Goal: Task Accomplishment & Management: Use online tool/utility

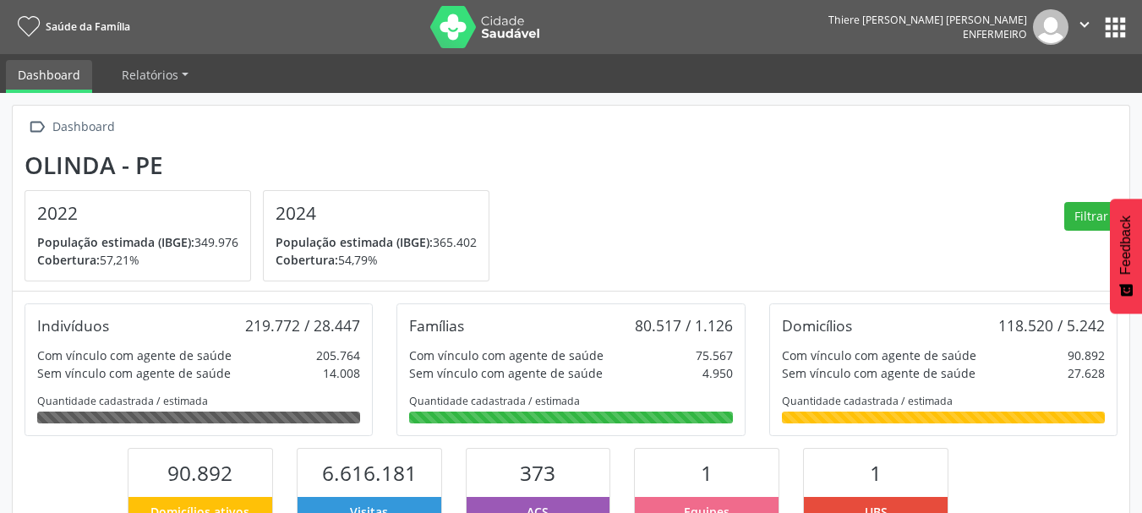
click at [1125, 9] on div "Thiere José Cristovão Mendes Enfermeiro  Configurações Sair apps" at bounding box center [979, 26] width 302 height 35
click at [1120, 24] on button "apps" at bounding box center [1115, 28] width 30 height 30
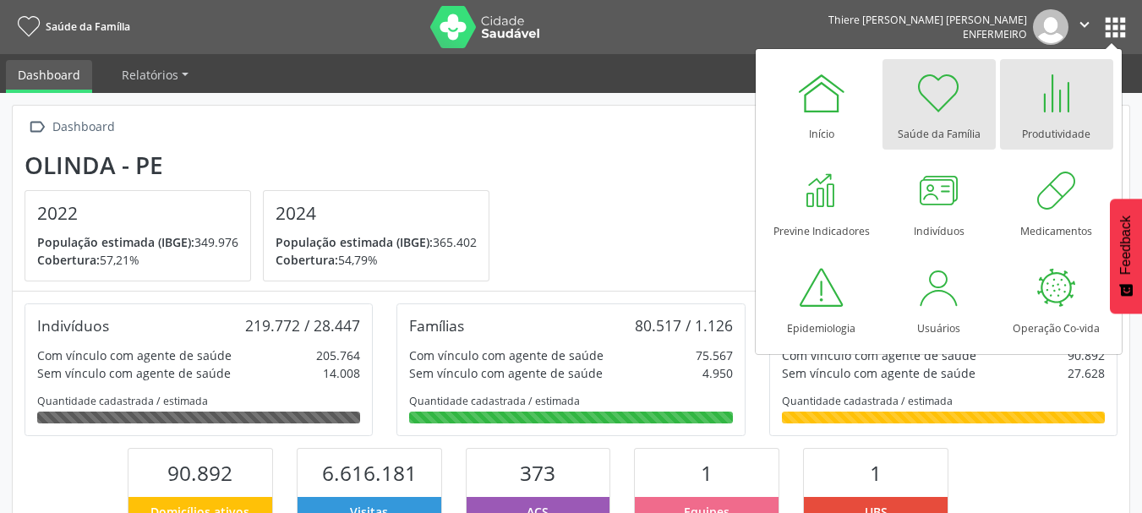
click at [1039, 121] on div "Produtividade" at bounding box center [1056, 129] width 68 height 23
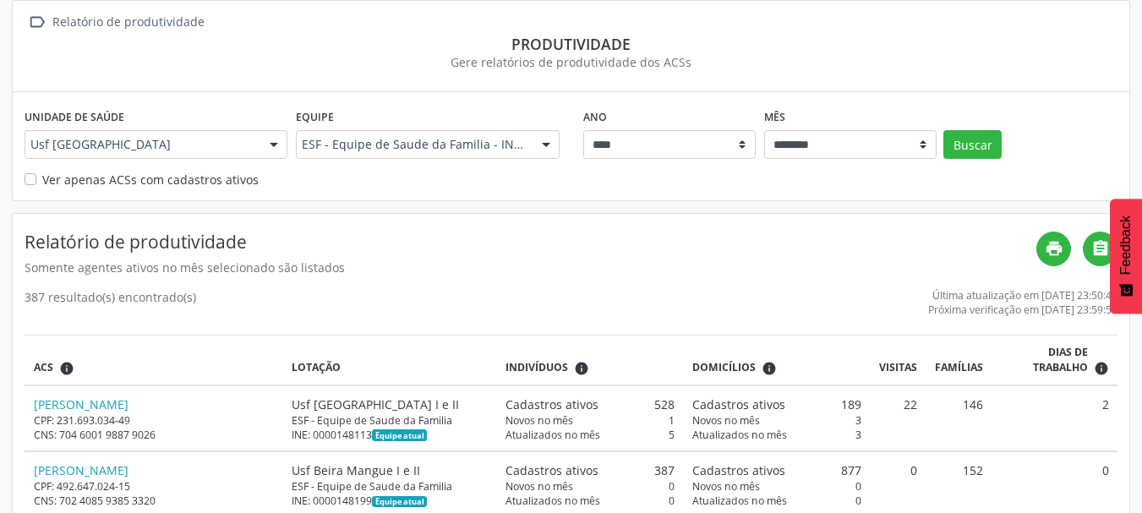
scroll to position [85, 0]
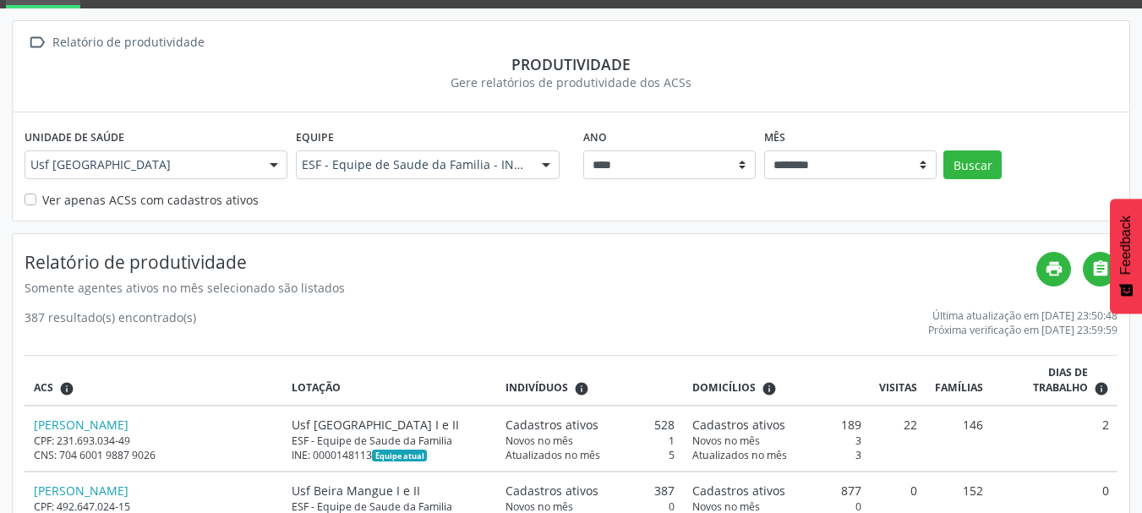
click at [49, 208] on label "Ver apenas ACSs com cadastros ativos" at bounding box center [150, 200] width 216 height 18
click at [20, 207] on div "Unidade de saúde Usf Alto do Sol Nascente Usf Alto do Sol Nascente Nenhum resul…" at bounding box center [571, 165] width 1116 height 107
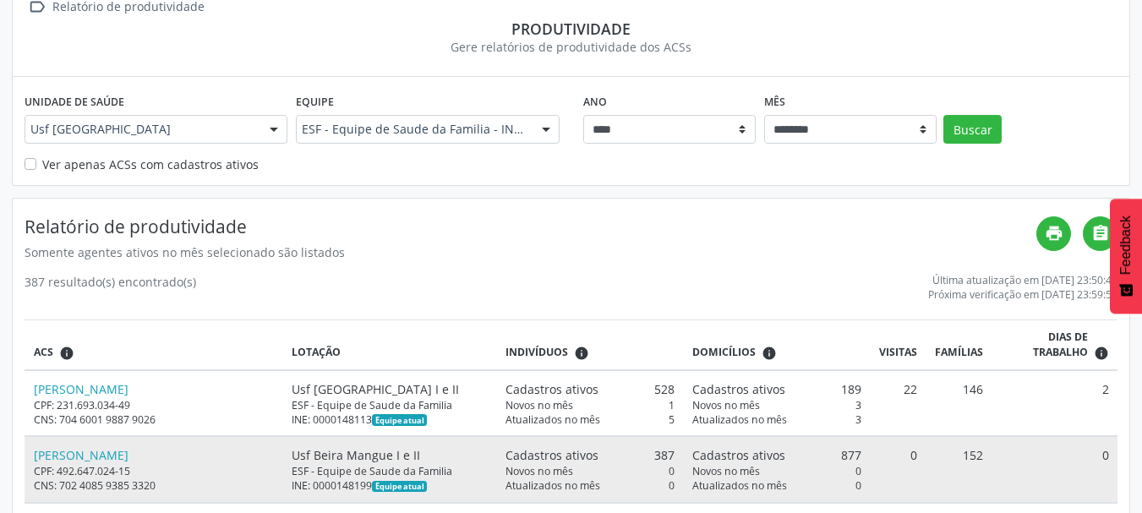
scroll to position [0, 0]
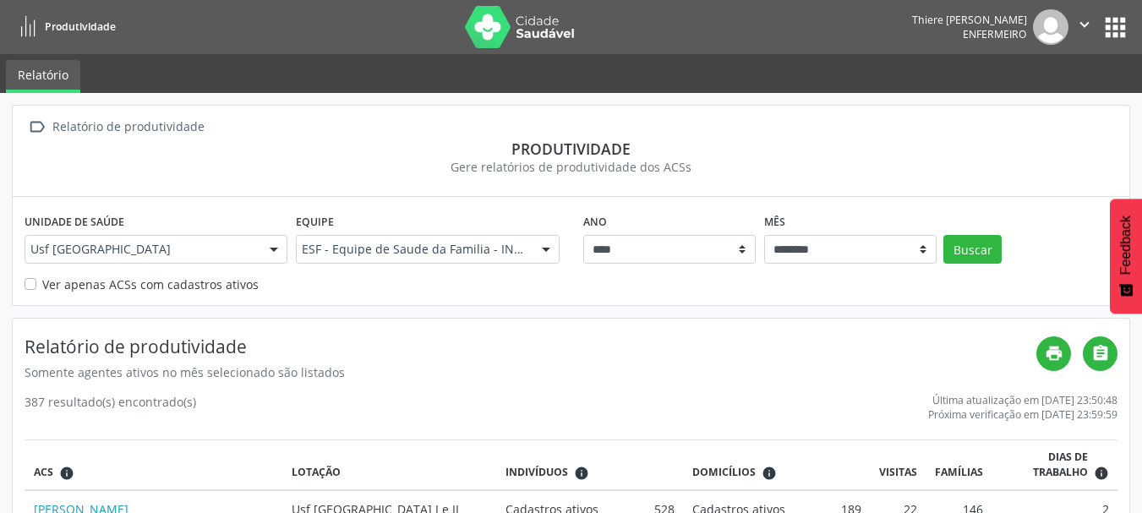
click at [1097, 22] on button "" at bounding box center [1084, 26] width 32 height 35
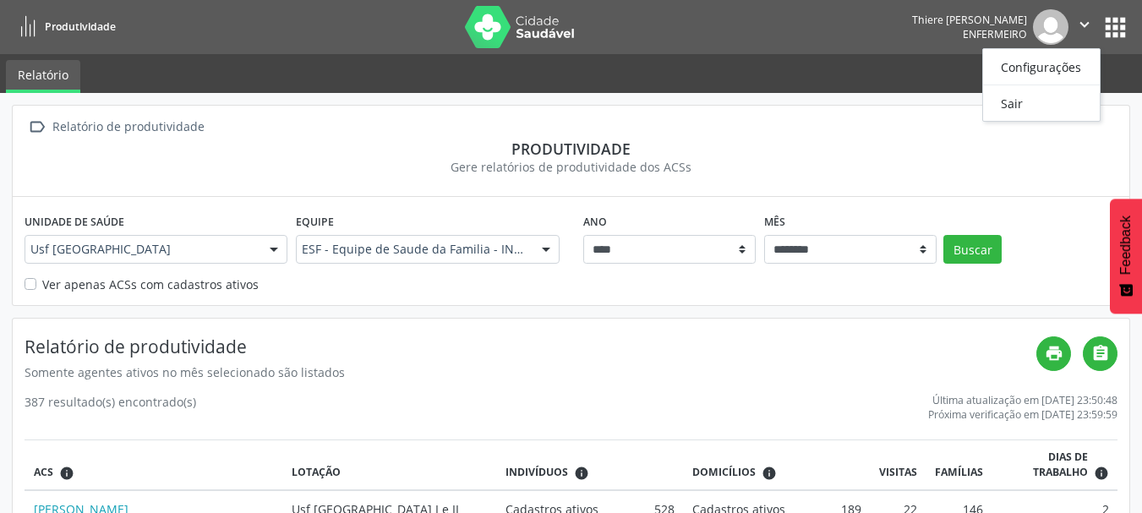
click at [1113, 27] on button "apps" at bounding box center [1115, 28] width 30 height 30
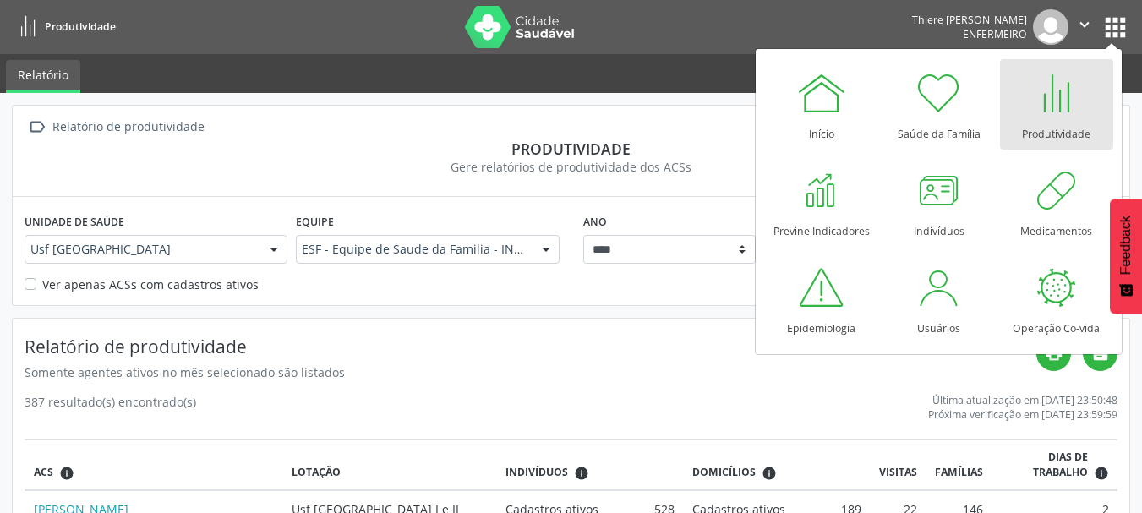
click at [1078, 104] on div at bounding box center [1056, 93] width 51 height 51
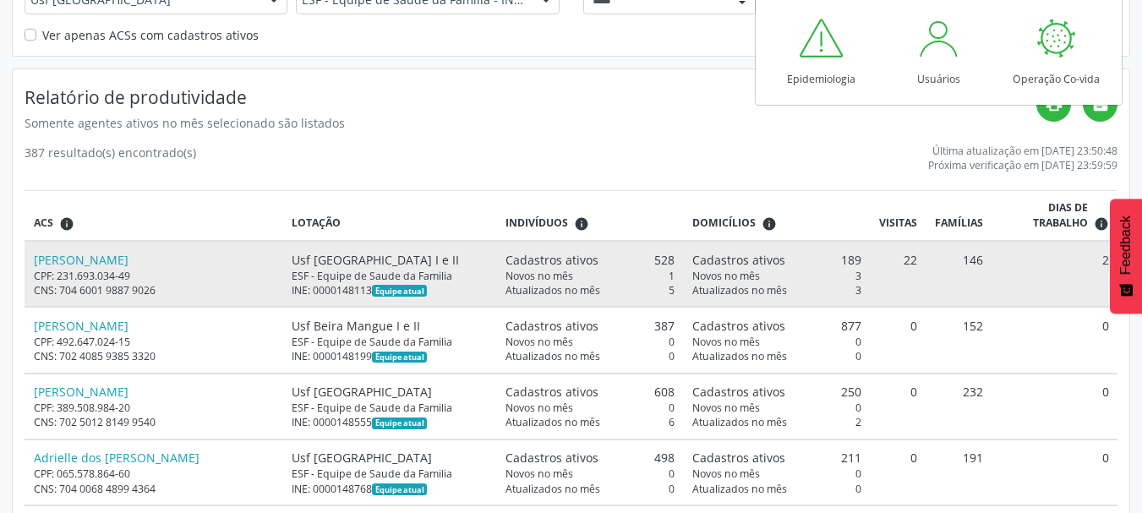
scroll to position [254, 0]
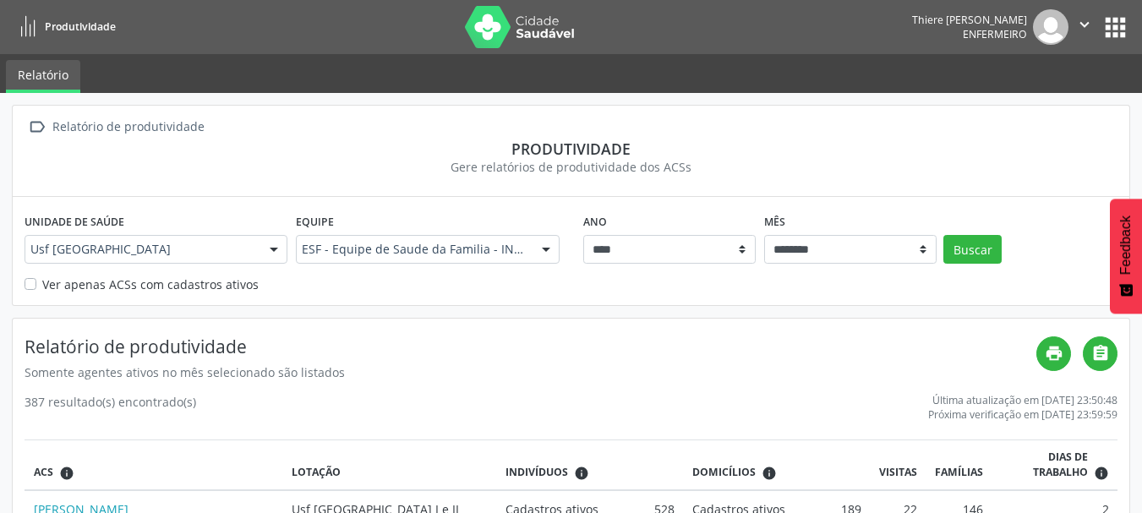
click at [42, 278] on label "Ver apenas ACSs com cadastros ativos" at bounding box center [150, 284] width 216 height 18
drag, startPoint x: 940, startPoint y: 224, endPoint x: 957, endPoint y: 248, distance: 29.6
click at [952, 248] on div "Ano **** **** **** **** **** **** **** **** Mês ******** ****** ***** ***** ***…" at bounding box center [850, 236] width 543 height 54
click at [957, 248] on button "Buscar" at bounding box center [972, 249] width 58 height 29
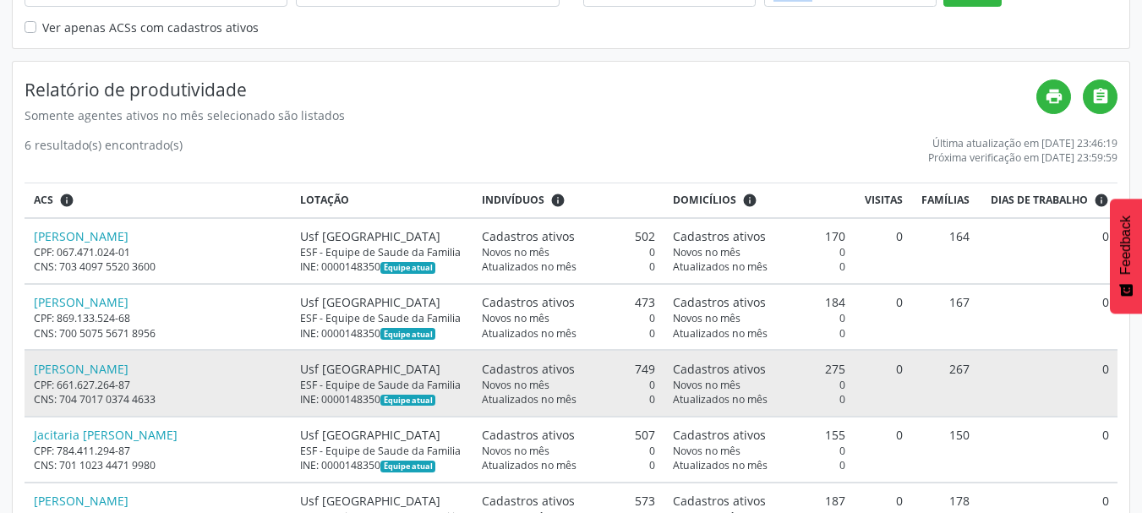
scroll to position [395, 0]
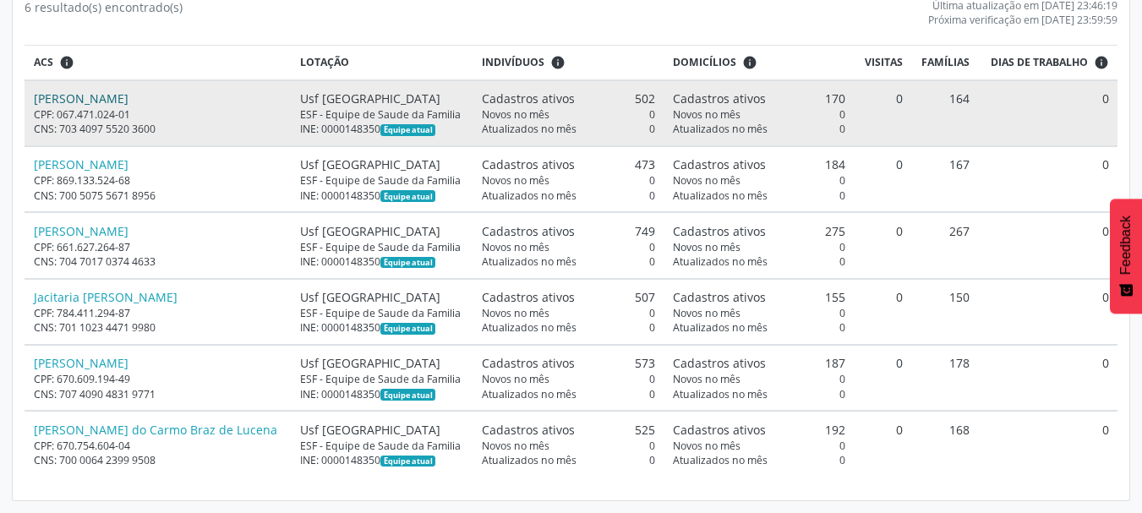
click at [77, 99] on link "[PERSON_NAME]" at bounding box center [81, 98] width 95 height 16
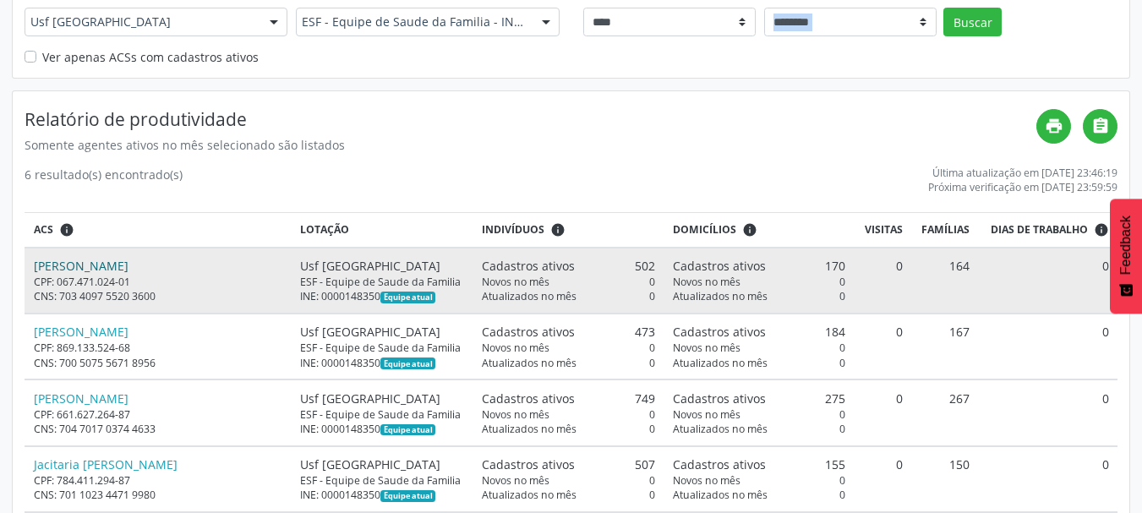
scroll to position [226, 0]
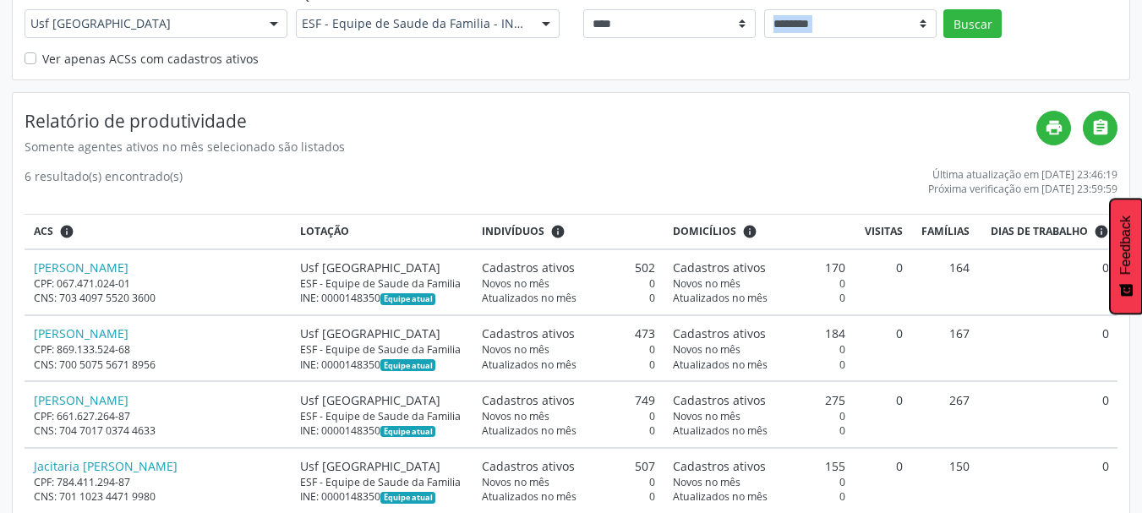
click at [1127, 243] on span "Feedback" at bounding box center [1125, 244] width 15 height 59
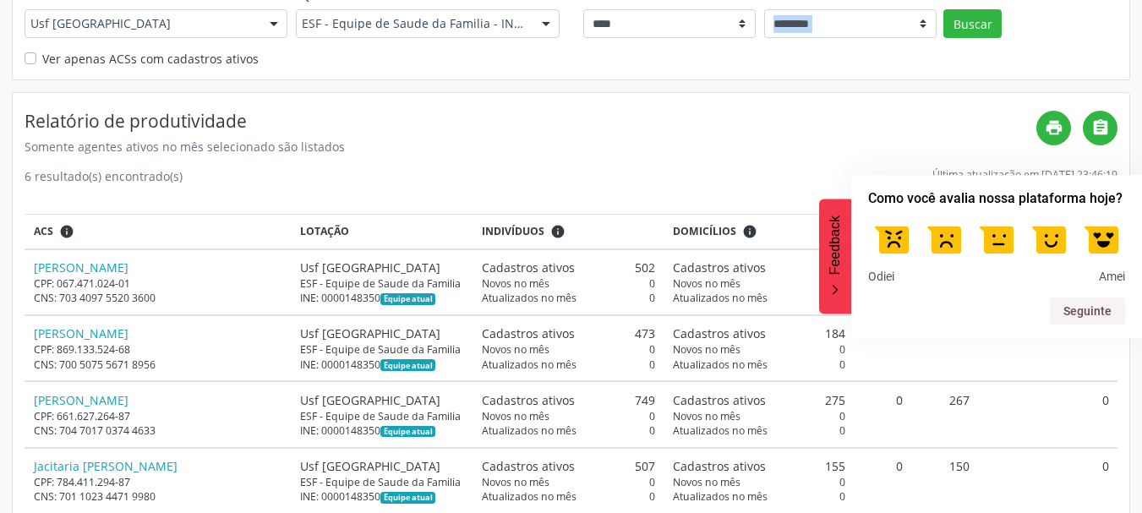
click at [844, 258] on button "Feedback" at bounding box center [835, 256] width 32 height 115
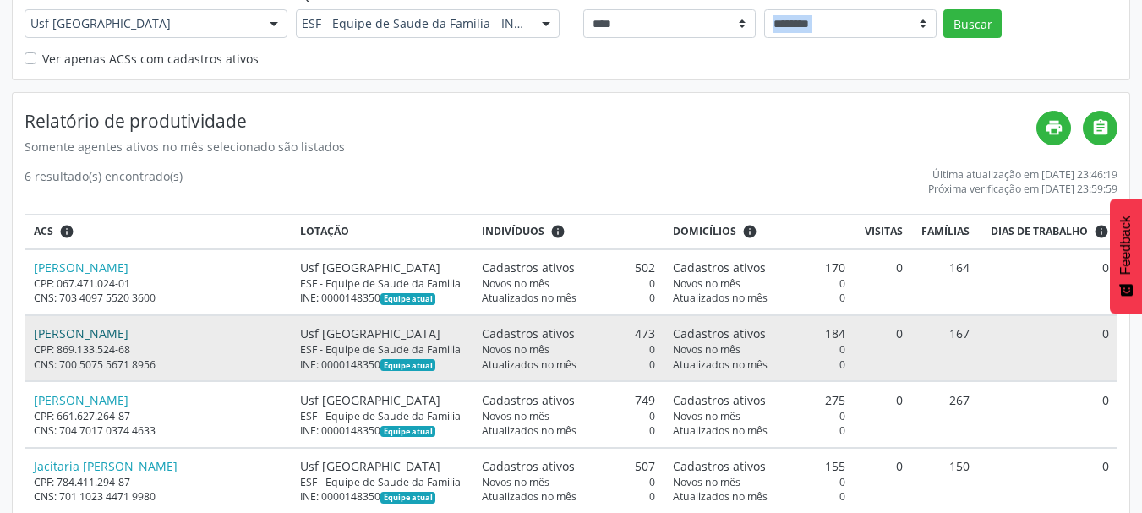
click at [98, 332] on link "[PERSON_NAME]" at bounding box center [81, 333] width 95 height 16
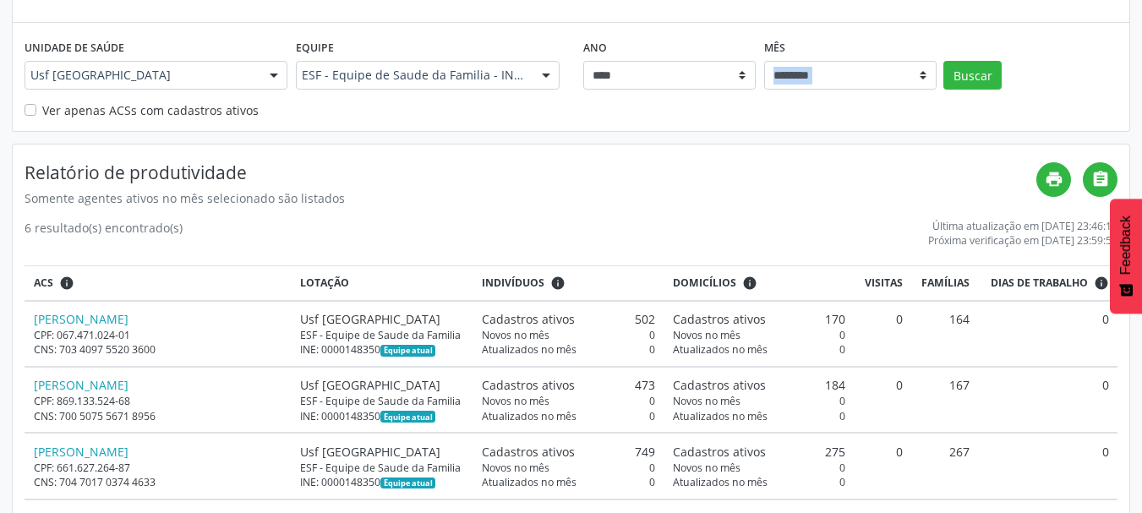
scroll to position [0, 0]
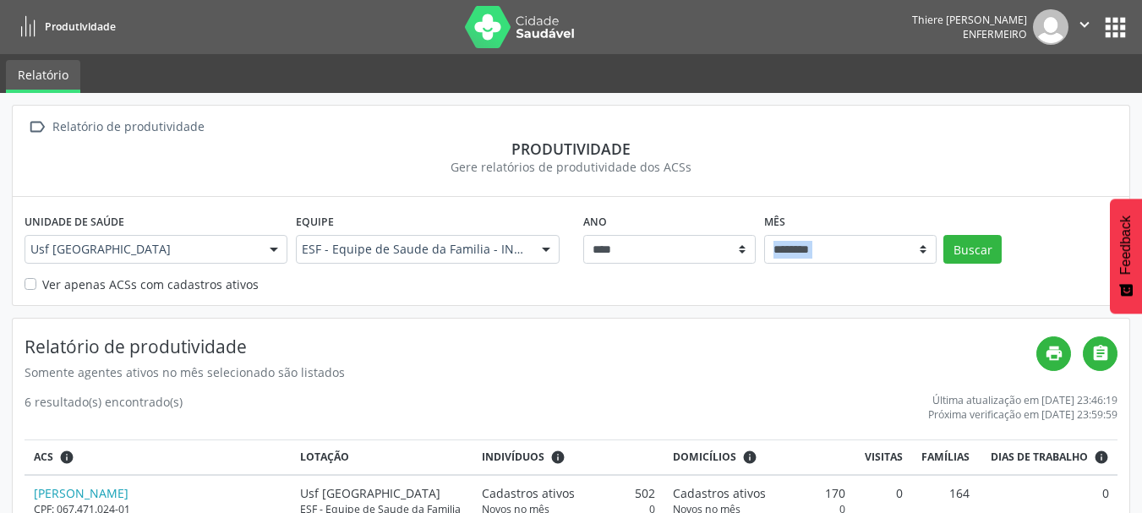
click at [38, 68] on link "Relatório" at bounding box center [43, 76] width 74 height 33
drag, startPoint x: 46, startPoint y: 0, endPoint x: 259, endPoint y: 27, distance: 213.8
click at [259, 27] on nav "Produtividade Thiere [PERSON_NAME] Enfermeiro  Configurações Sair apps" at bounding box center [571, 27] width 1142 height 54
click at [79, 135] on div "Relatório de produtividade" at bounding box center [128, 127] width 158 height 25
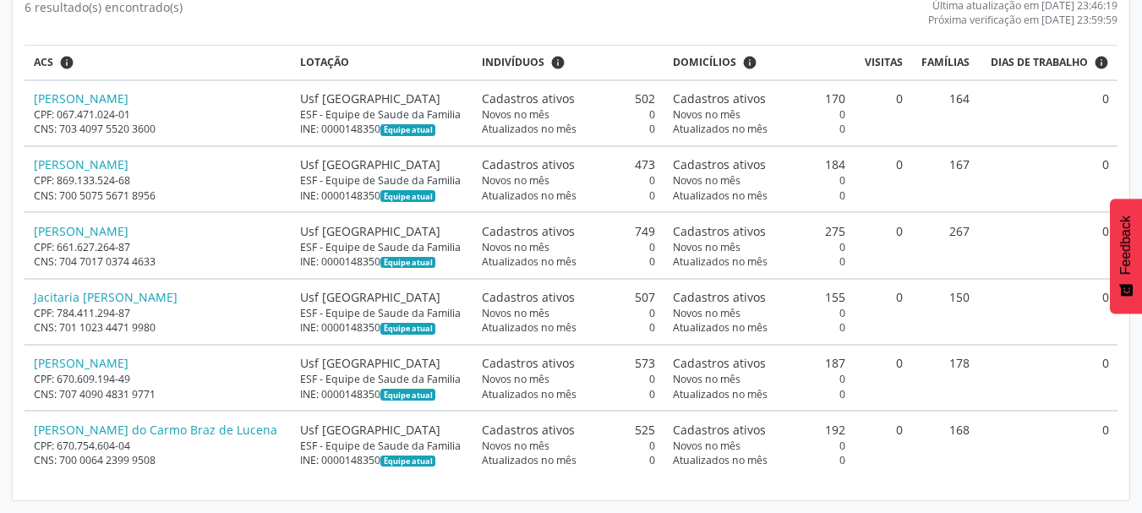
scroll to position [57, 0]
